Goal: Task Accomplishment & Management: Manage account settings

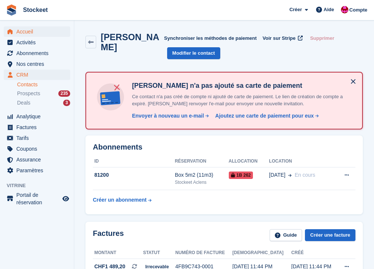
click at [25, 33] on span "Accueil" at bounding box center [38, 31] width 45 height 10
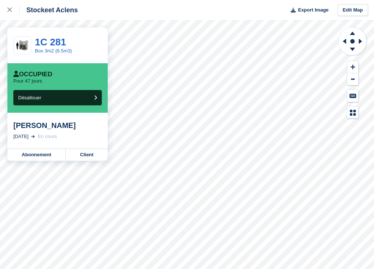
click at [346, 118] on div at bounding box center [352, 73] width 29 height 92
click at [344, 114] on div at bounding box center [352, 73] width 29 height 92
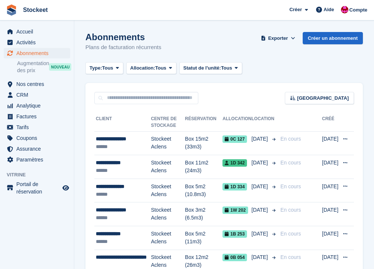
scroll to position [19, 0]
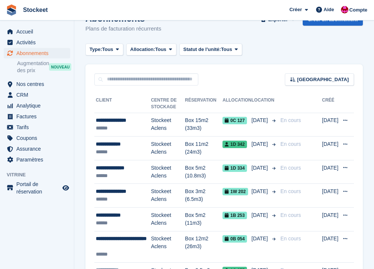
click at [232, 29] on div "Abonnements Plans de facturation récurrents Exporter Exporter Abonnements Expor…" at bounding box center [224, 27] width 278 height 29
click at [42, 88] on span "Nos centres" at bounding box center [38, 84] width 45 height 10
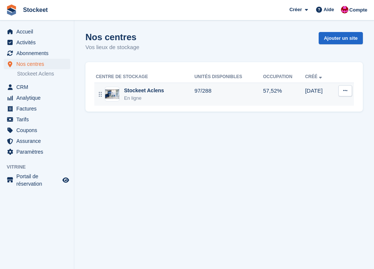
click at [141, 98] on div "En ligne" at bounding box center [144, 97] width 40 height 7
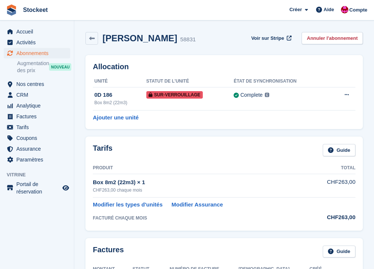
click at [36, 52] on span "Abonnements" at bounding box center [38, 53] width 45 height 10
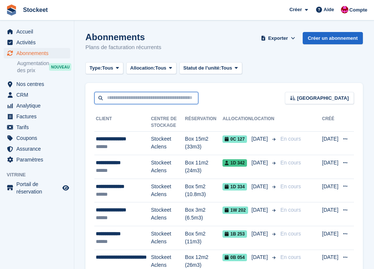
click at [117, 99] on input "text" at bounding box center [146, 98] width 104 height 12
click at [148, 98] on input "text" at bounding box center [146, 98] width 104 height 12
click at [122, 98] on input "text" at bounding box center [146, 98] width 104 height 12
click at [187, 44] on div "Abonnements Plans de facturation récurrents Exporter Exporter Abonnements Expor…" at bounding box center [224, 46] width 278 height 29
click at [136, 97] on input "text" at bounding box center [146, 98] width 104 height 12
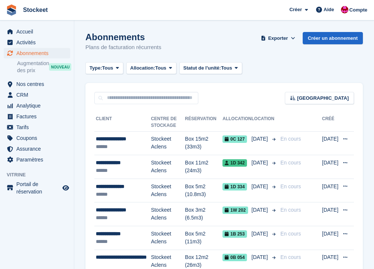
click at [126, 102] on input "text" at bounding box center [146, 98] width 104 height 12
click at [118, 99] on input "text" at bounding box center [146, 98] width 104 height 12
click at [120, 98] on input "text" at bounding box center [146, 98] width 104 height 12
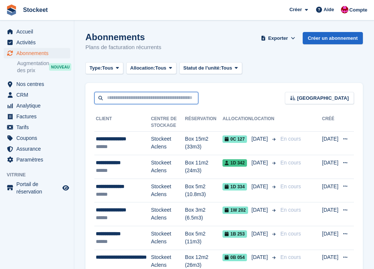
click at [136, 98] on input "text" at bounding box center [146, 98] width 104 height 12
click at [129, 98] on input "text" at bounding box center [146, 98] width 104 height 12
click at [148, 100] on input "text" at bounding box center [146, 98] width 104 height 12
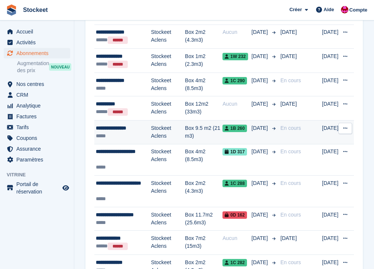
scroll to position [352, 0]
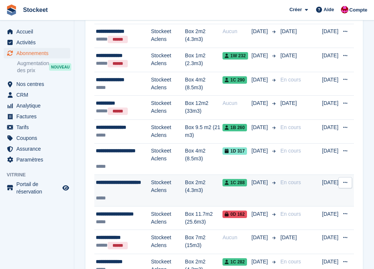
click at [139, 194] on div "*****" at bounding box center [123, 198] width 55 height 8
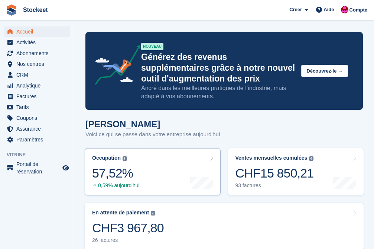
click at [138, 181] on div "Occupation Pourcentage de toutes les unités actuellement attribuées en termes d…" at bounding box center [116, 172] width 48 height 34
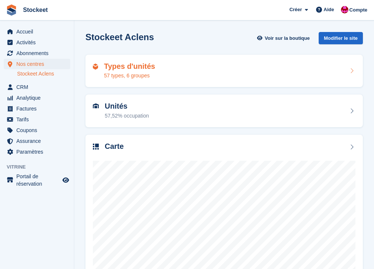
click at [153, 75] on div "57 types, 6 groupes" at bounding box center [129, 76] width 51 height 8
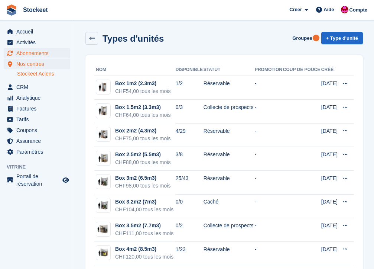
click at [29, 55] on span "Abonnements" at bounding box center [38, 53] width 45 height 10
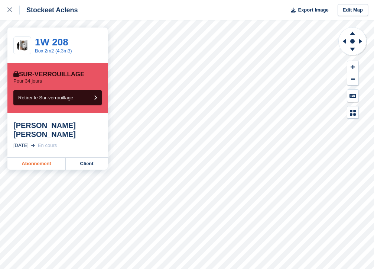
click at [33, 158] on link "Abonnement" at bounding box center [36, 164] width 58 height 12
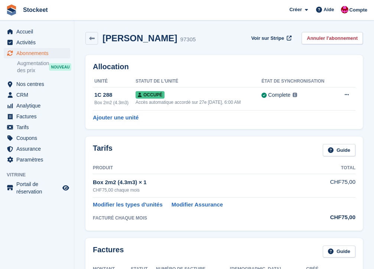
drag, startPoint x: 104, startPoint y: 38, endPoint x: 205, endPoint y: 43, distance: 100.8
click at [196, 43] on div "Elene Zuazua Uribelarrea 97305" at bounding box center [147, 38] width 98 height 11
copy h2 "Elene Zuazua Uribelarrea"
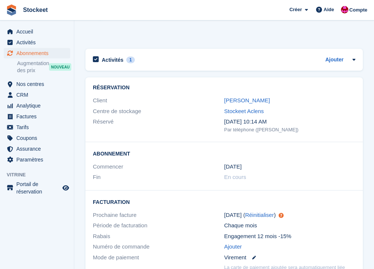
scroll to position [749, 0]
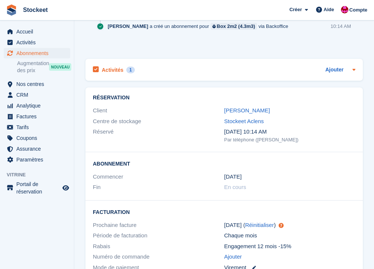
click at [109, 65] on div "Activités 1" at bounding box center [114, 70] width 42 height 10
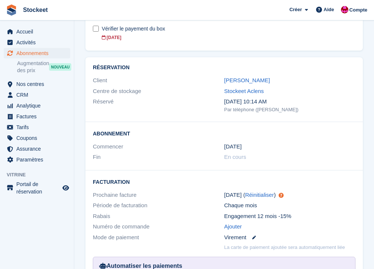
scroll to position [803, 0]
click at [255, 81] on link "[PERSON_NAME]" at bounding box center [247, 80] width 46 height 6
